Goal: Task Accomplishment & Management: Use online tool/utility

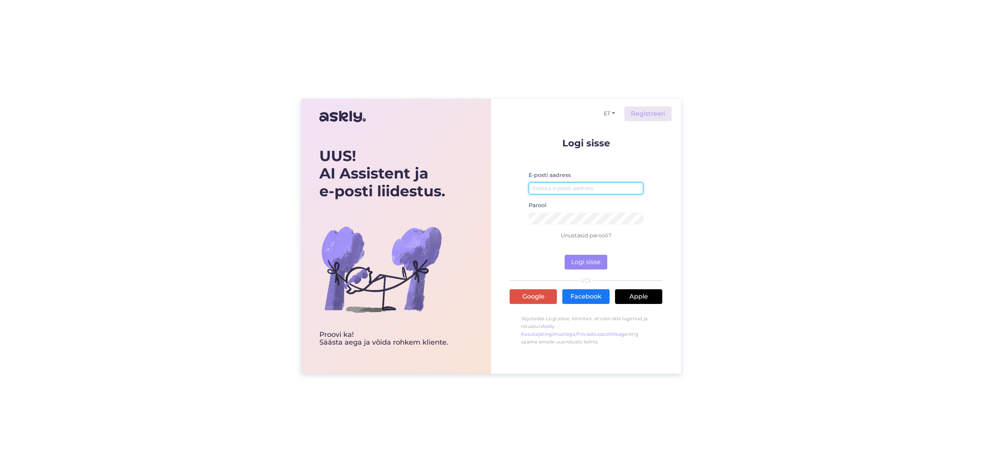
type input "[EMAIL_ADDRESS][DOMAIN_NAME]"
click at [585, 262] on button "Logi sisse" at bounding box center [585, 262] width 43 height 15
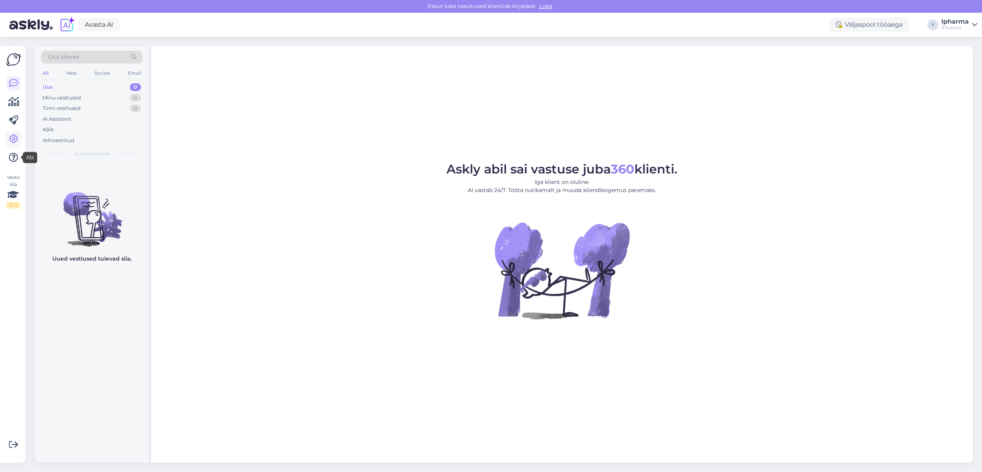
click at [14, 138] on icon at bounding box center [13, 138] width 9 height 9
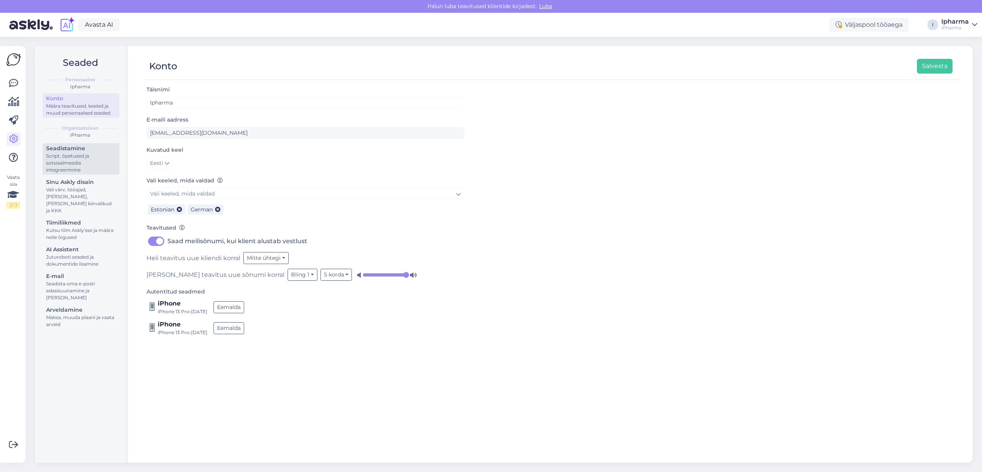
click at [67, 158] on div "Script, õpetused ja sotsiaalmeedia integreerimine" at bounding box center [81, 163] width 70 height 21
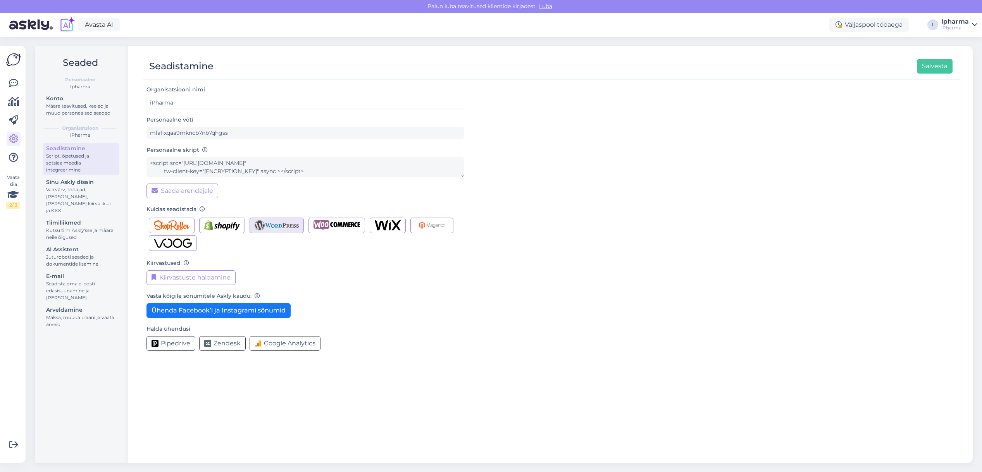
click at [284, 225] on img "button" at bounding box center [276, 225] width 45 height 10
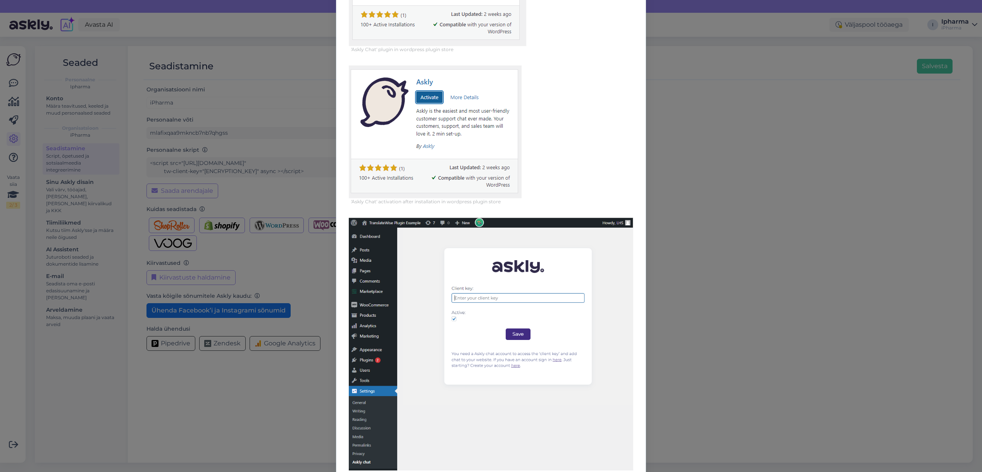
scroll to position [224, 0]
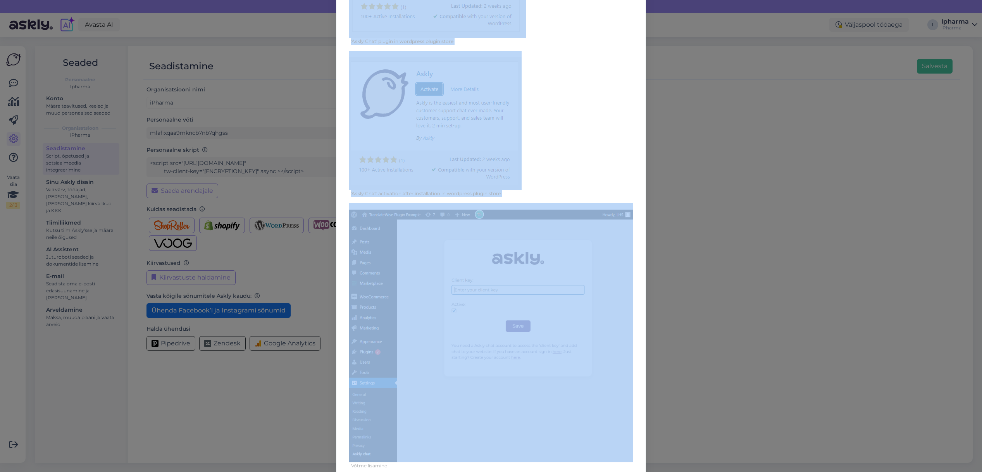
drag, startPoint x: 346, startPoint y: 10, endPoint x: 630, endPoint y: 444, distance: 518.4
click at [630, 444] on div "[PERSON_NAME] Askly oma Wordpressi lehele 1. [STREET_ADDRESS]. Vali vasakpoolse…" at bounding box center [491, 136] width 310 height 698
copy div "[PERSON_NAME] Askly oma Wordpressi lehele 1. [STREET_ADDRESS]. Vali vasakpoolse…"
